Goal: Task Accomplishment & Management: Complete application form

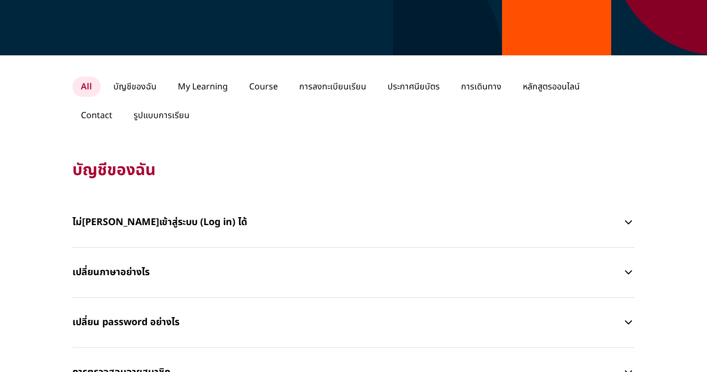
scroll to position [163, 2]
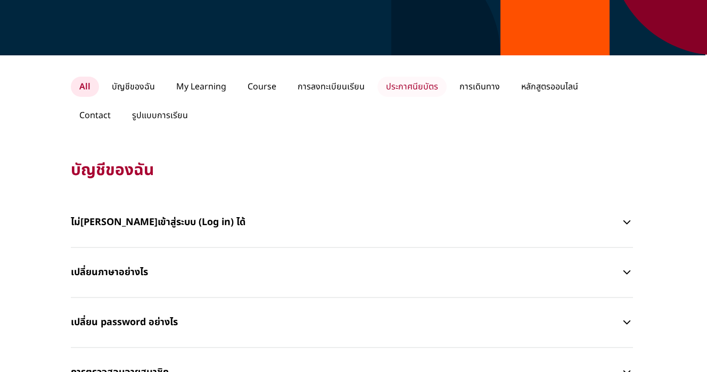
click at [428, 88] on p "ประกาศนียบัตร" at bounding box center [411, 87] width 69 height 20
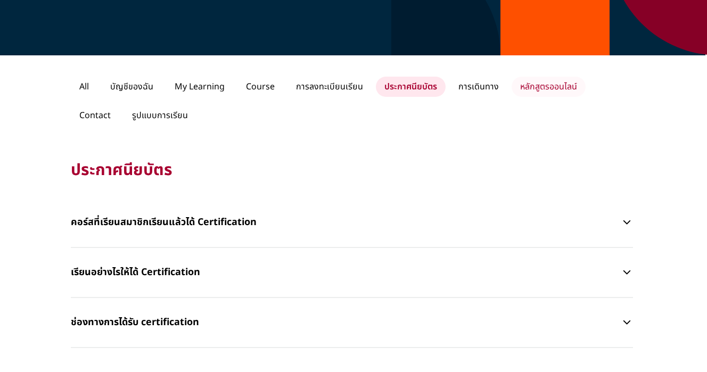
click at [550, 82] on p "หลักสูตรออนไลน์" at bounding box center [548, 87] width 74 height 20
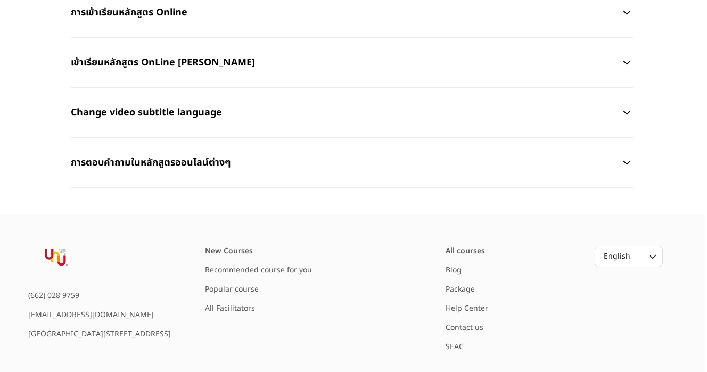
scroll to position [399, 2]
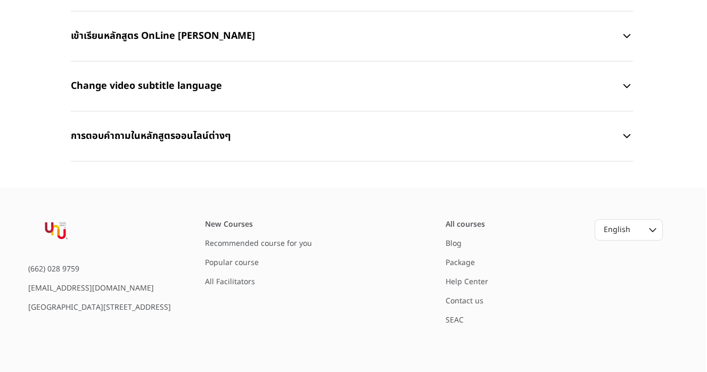
click at [243, 264] on link "Popular course" at bounding box center [232, 262] width 54 height 11
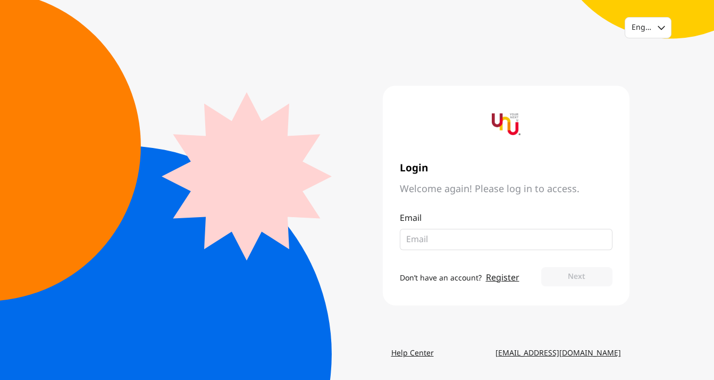
click at [490, 242] on input "email" at bounding box center [502, 239] width 192 height 13
click at [436, 237] on input "email" at bounding box center [502, 239] width 192 height 13
type input "p"
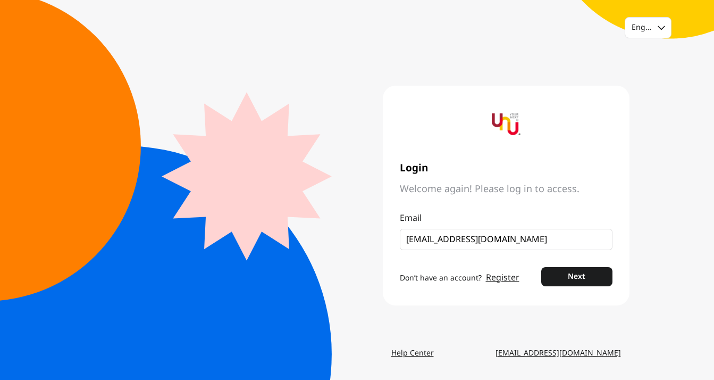
type input "[EMAIL_ADDRESS][DOMAIN_NAME]"
click at [542, 267] on button "Next" at bounding box center [577, 276] width 71 height 19
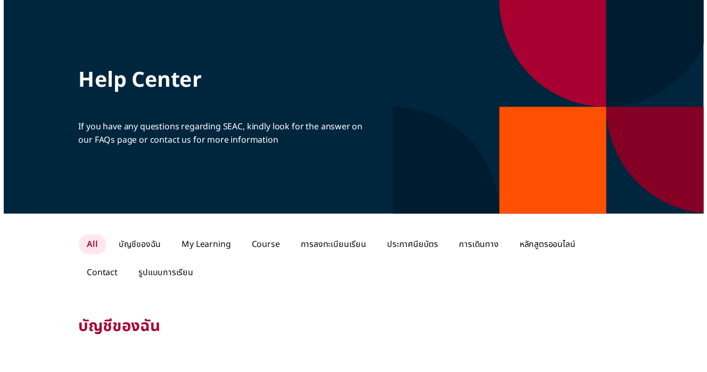
scroll to position [399, 2]
